Goal: Complete application form

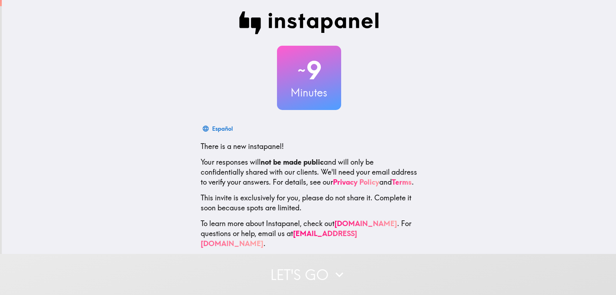
click at [315, 268] on button "Let's go" at bounding box center [308, 274] width 616 height 41
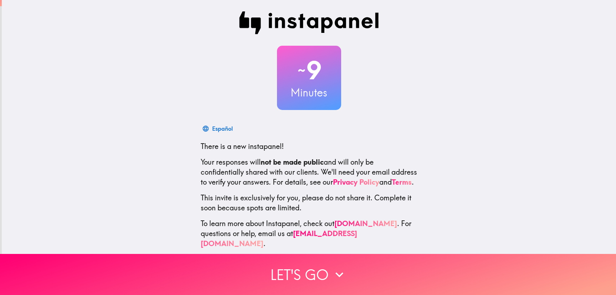
click at [447, 142] on div "~ 9 Minutes Español There is a new instapanel! Your responses will not be made …" at bounding box center [309, 130] width 615 height 260
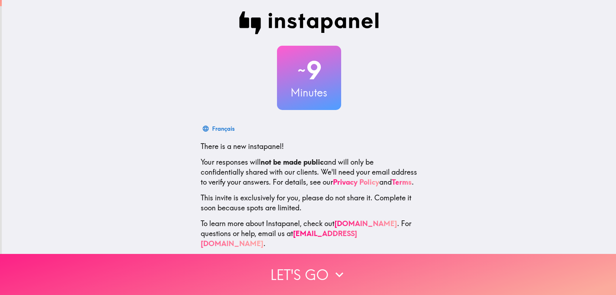
click at [332, 272] on icon "button" at bounding box center [340, 274] width 16 height 16
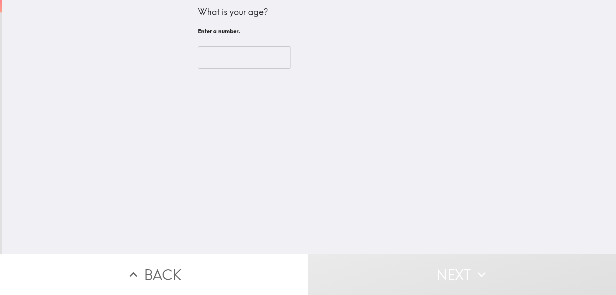
click at [229, 56] on input "number" at bounding box center [244, 57] width 93 height 22
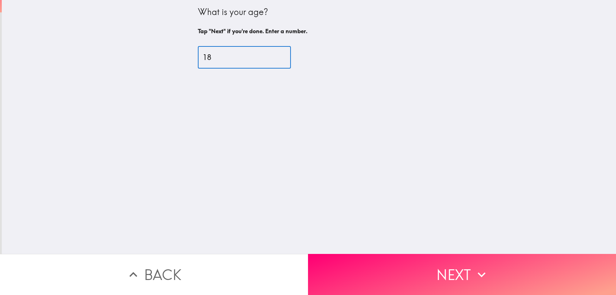
type input "18"
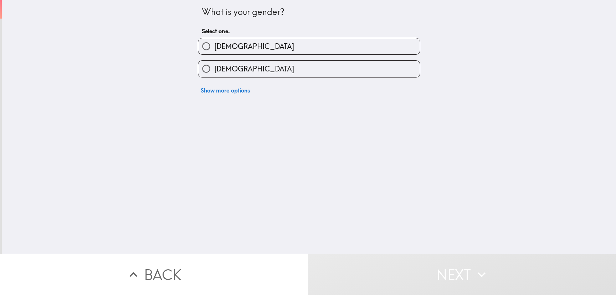
click at [259, 48] on label "[DEMOGRAPHIC_DATA]" at bounding box center [309, 46] width 222 height 16
click at [214, 48] on input "[DEMOGRAPHIC_DATA]" at bounding box center [206, 46] width 16 height 16
radio input "true"
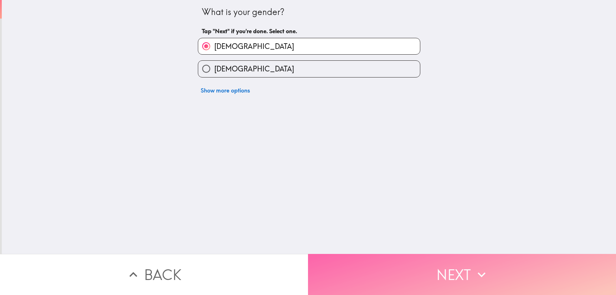
click at [406, 258] on button "Next" at bounding box center [462, 274] width 308 height 41
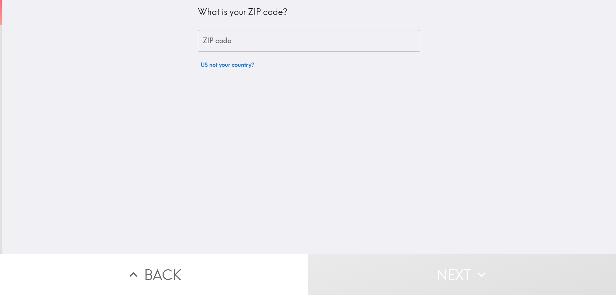
click at [243, 46] on input "ZIP code" at bounding box center [309, 41] width 223 height 22
